Goal: Navigation & Orientation: Find specific page/section

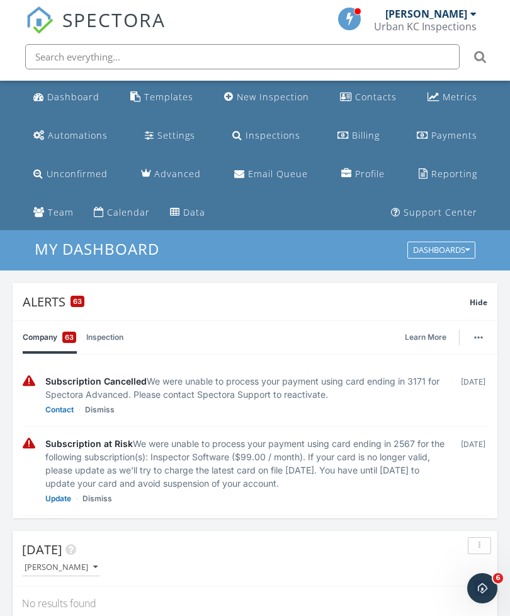
click at [485, 304] on span "Hide" at bounding box center [479, 302] width 18 height 11
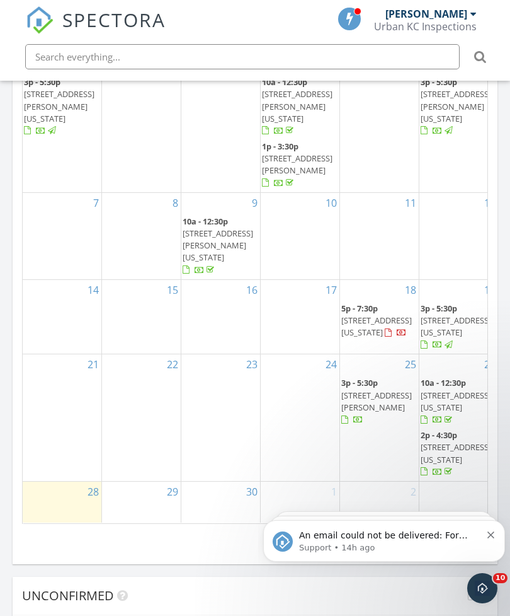
scroll to position [2156, 511]
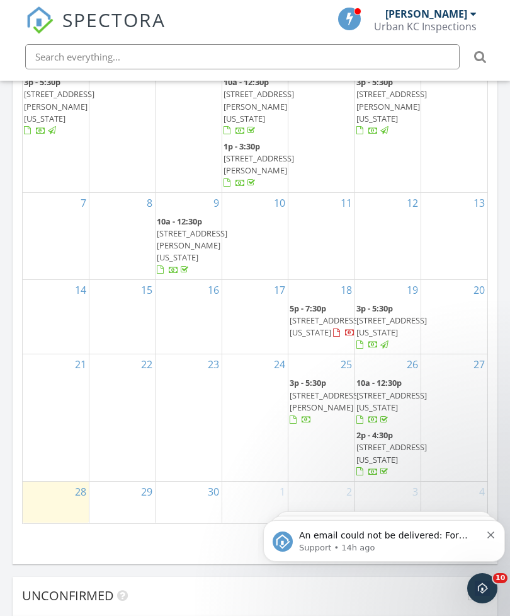
click at [473, 16] on div at bounding box center [474, 14] width 6 height 10
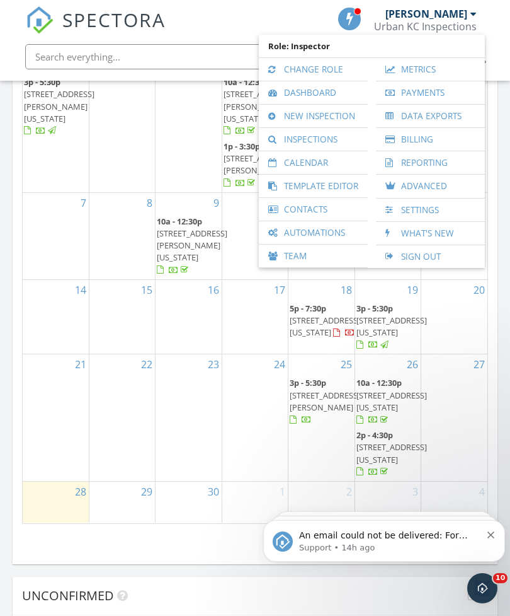
click at [438, 217] on link "Settings" at bounding box center [430, 209] width 96 height 23
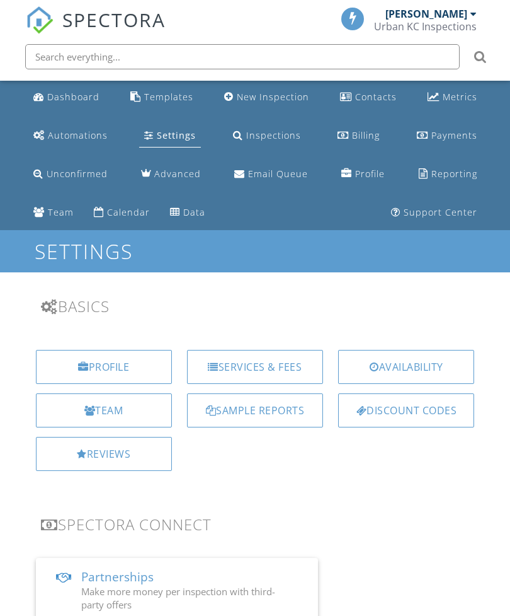
click at [158, 461] on div "Reviews" at bounding box center [104, 454] width 136 height 34
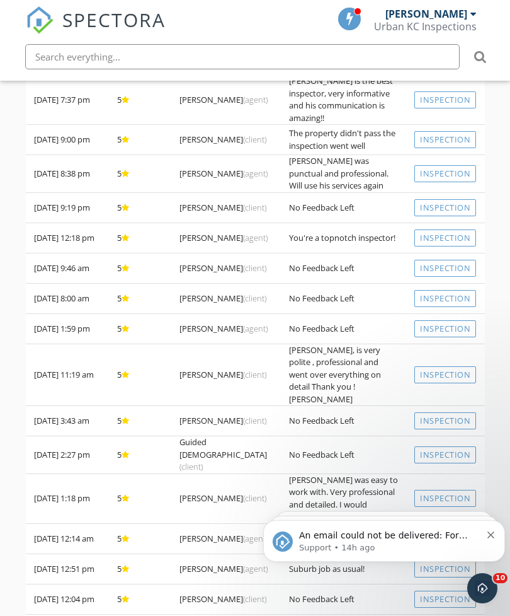
scroll to position [537, 0]
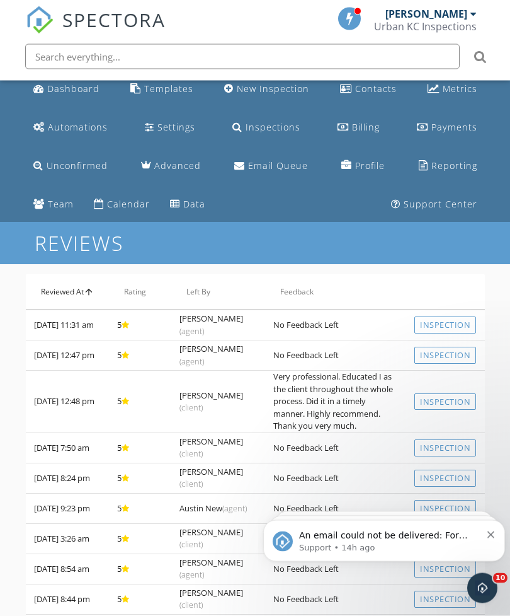
scroll to position [0, 0]
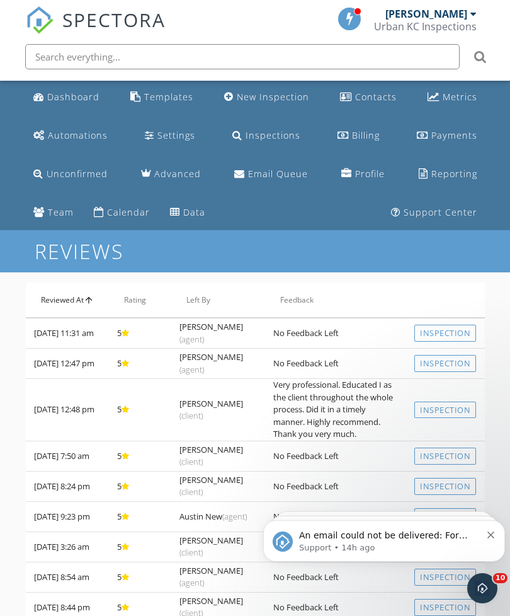
click at [78, 91] on div "Dashboard" at bounding box center [73, 97] width 52 height 12
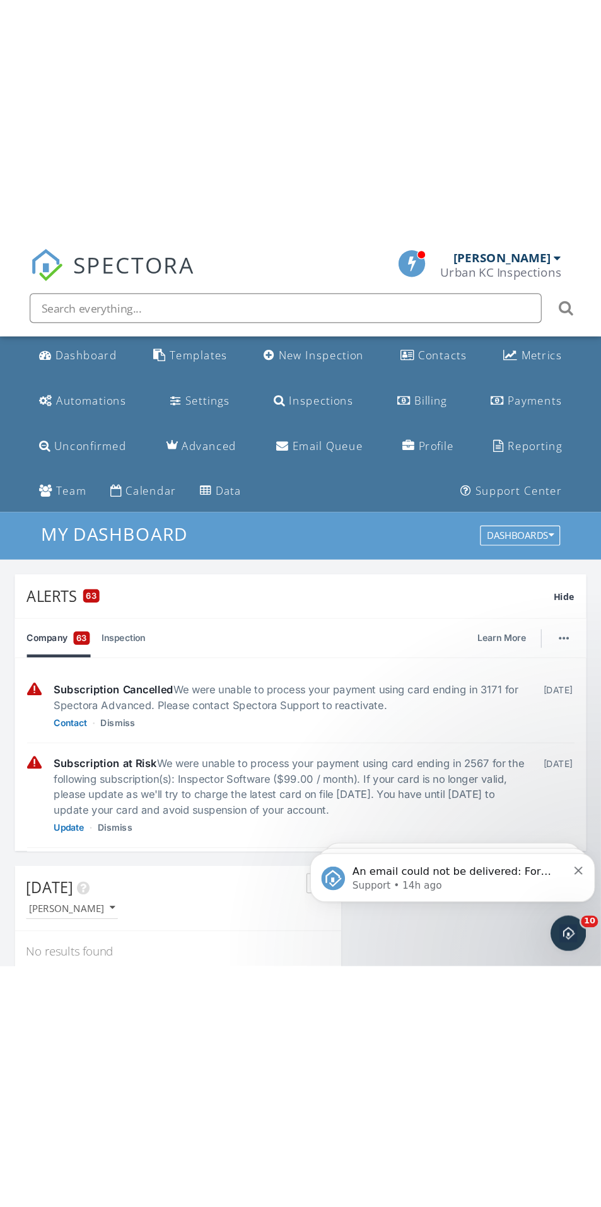
scroll to position [2156, 601]
